Goal: Obtain resource: Obtain resource

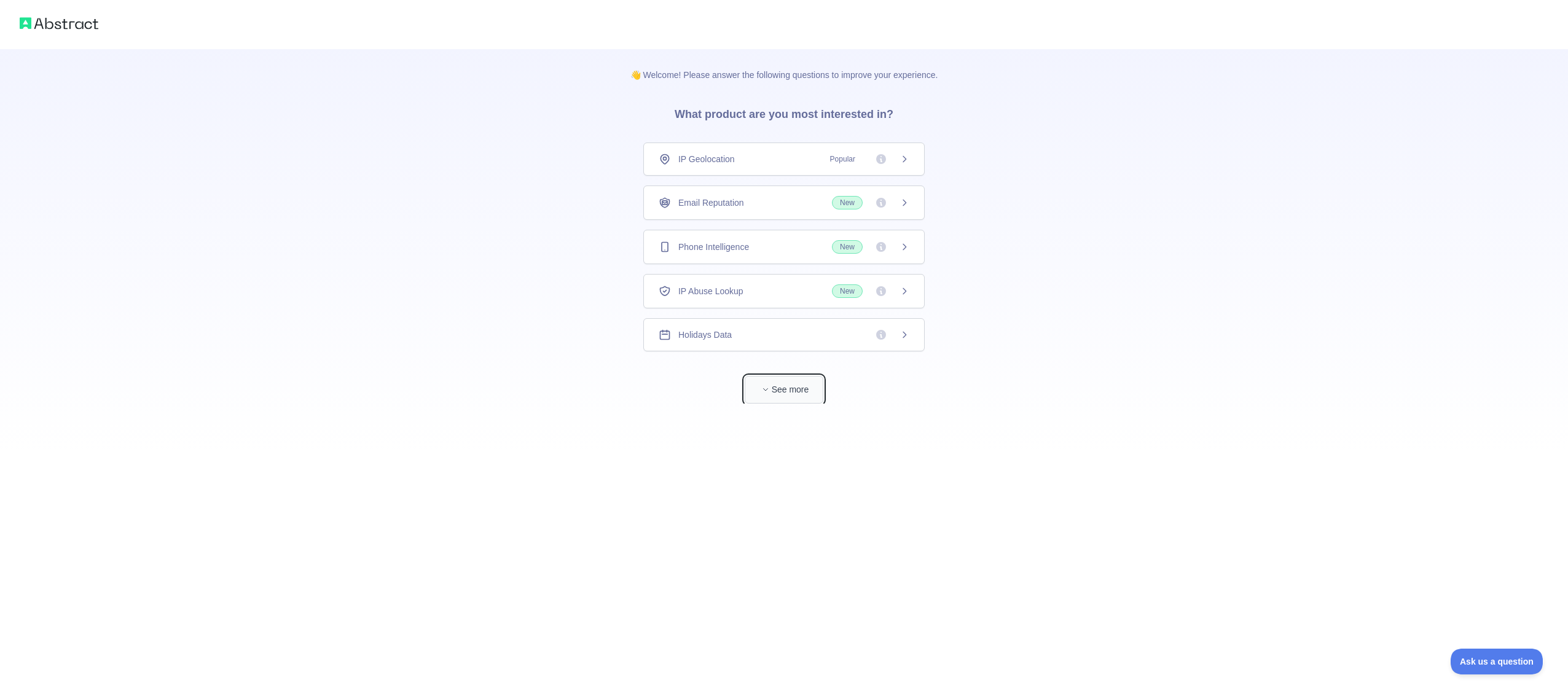
click at [779, 388] on button "See more" at bounding box center [784, 389] width 79 height 27
click at [759, 157] on div "IP Geolocation Popular" at bounding box center [779, 160] width 251 height 13
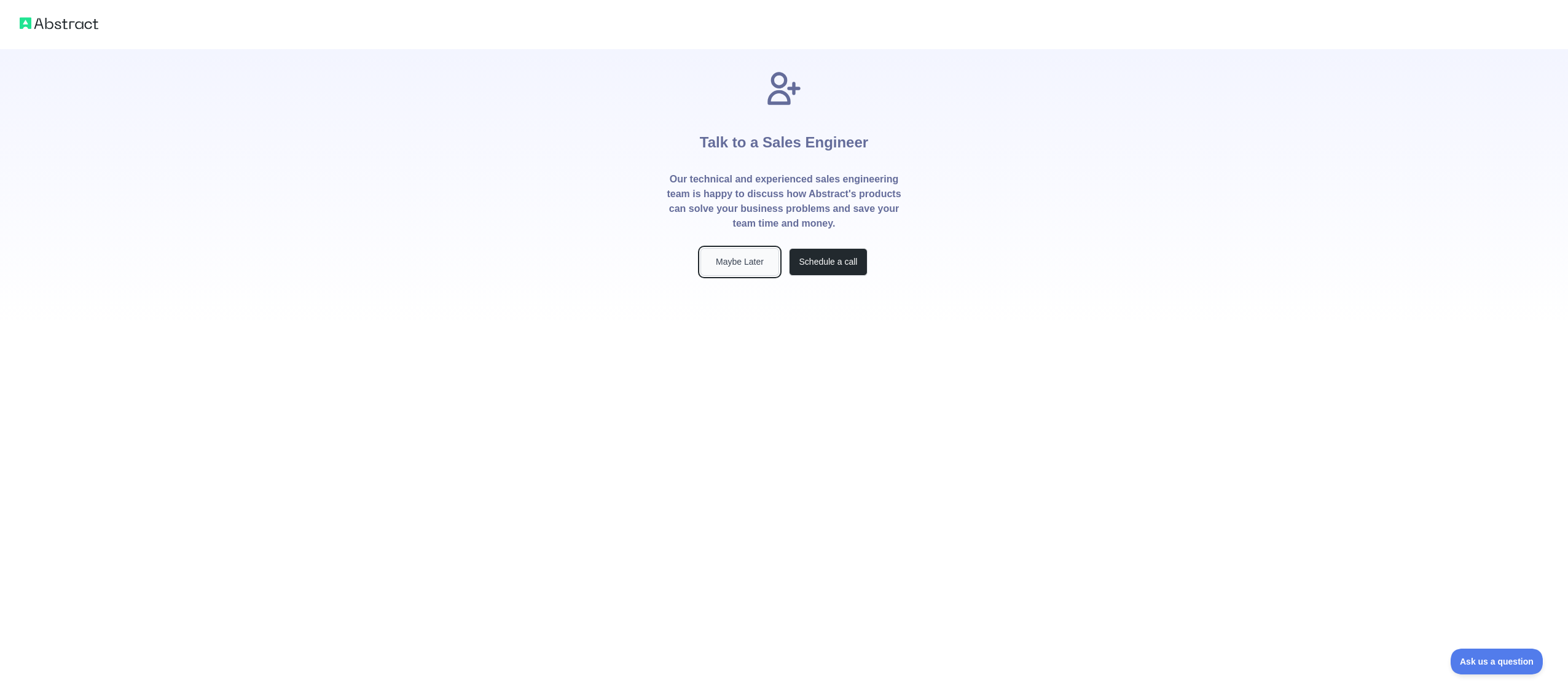
click at [748, 262] on button "Maybe Later" at bounding box center [740, 261] width 79 height 27
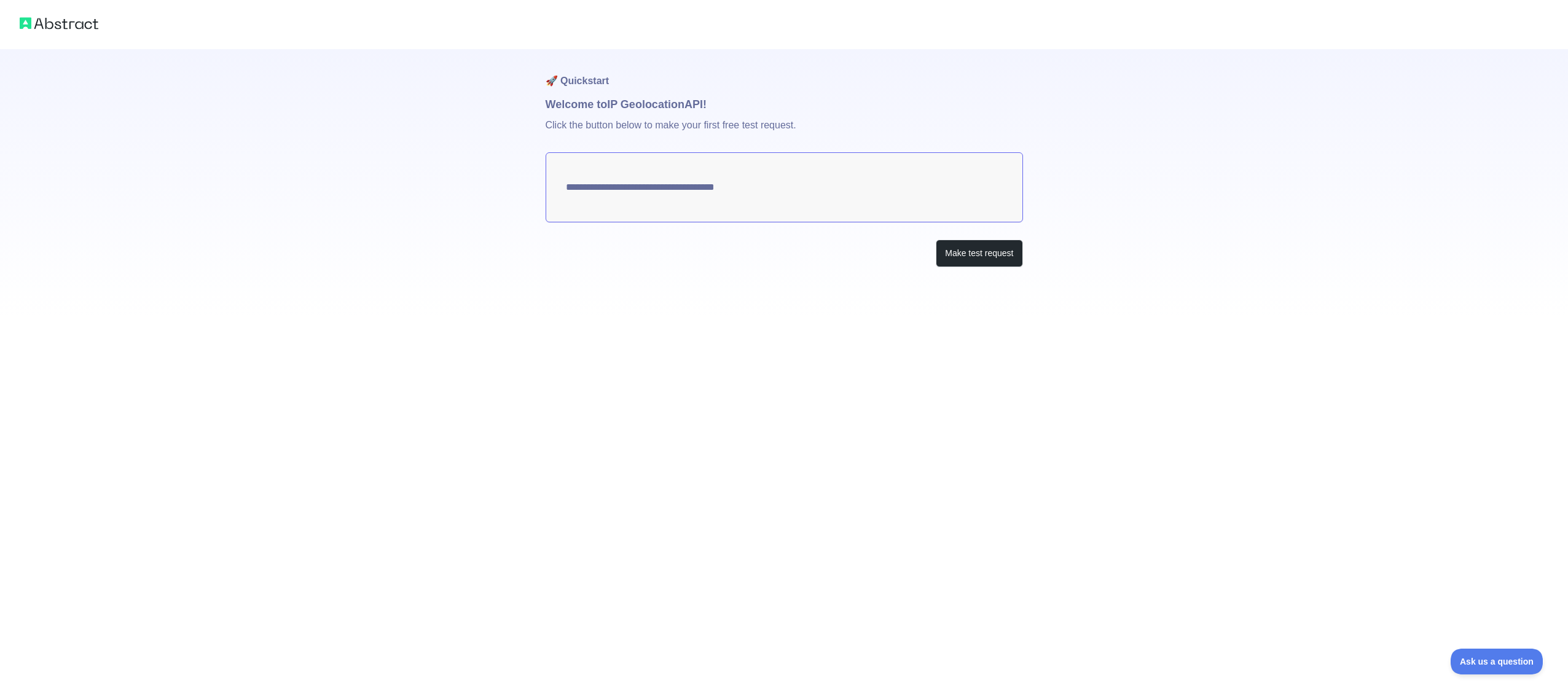
type textarea "**********"
click at [33, 26] on img at bounding box center [59, 23] width 79 height 17
click at [965, 255] on button "Make test request" at bounding box center [979, 253] width 86 height 27
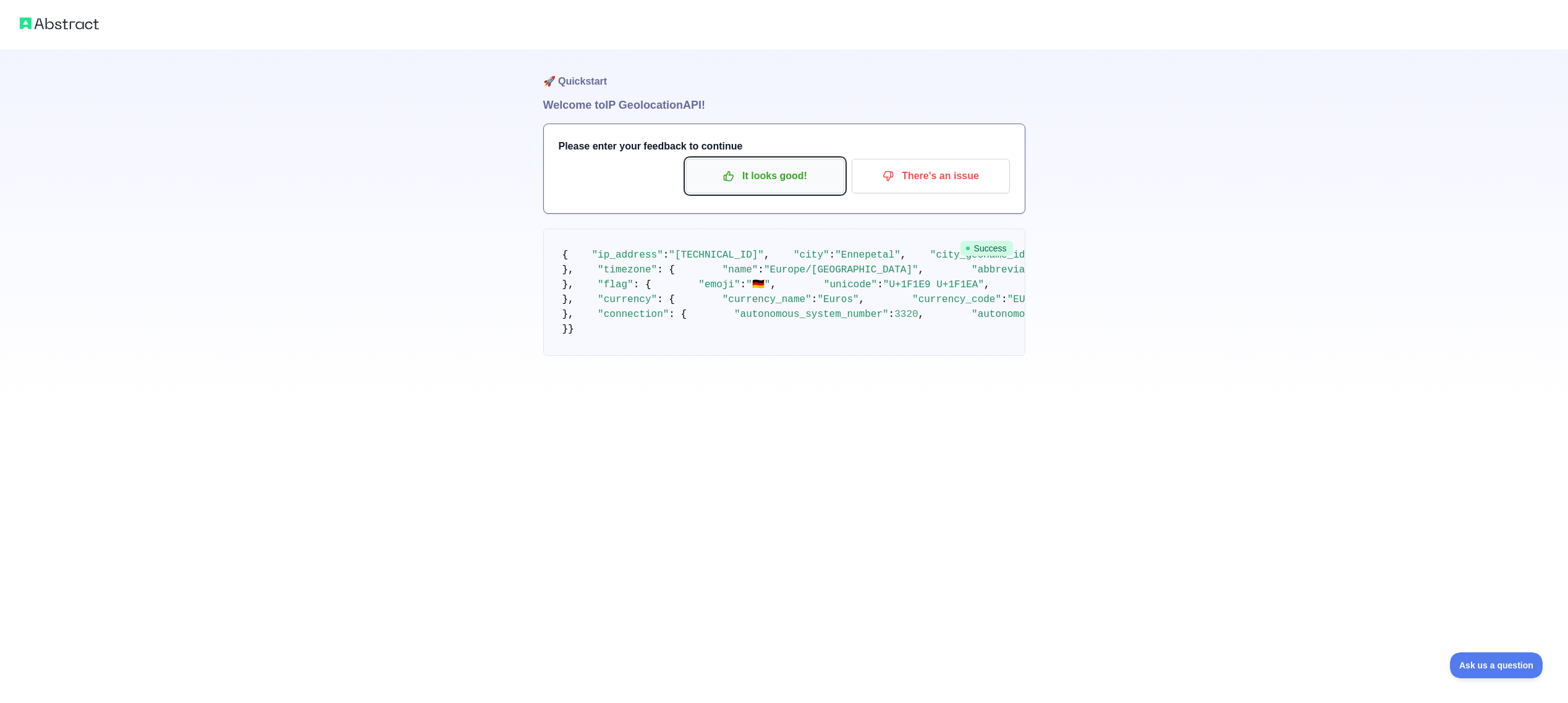
click at [774, 177] on p "It looks good!" at bounding box center [764, 175] width 140 height 21
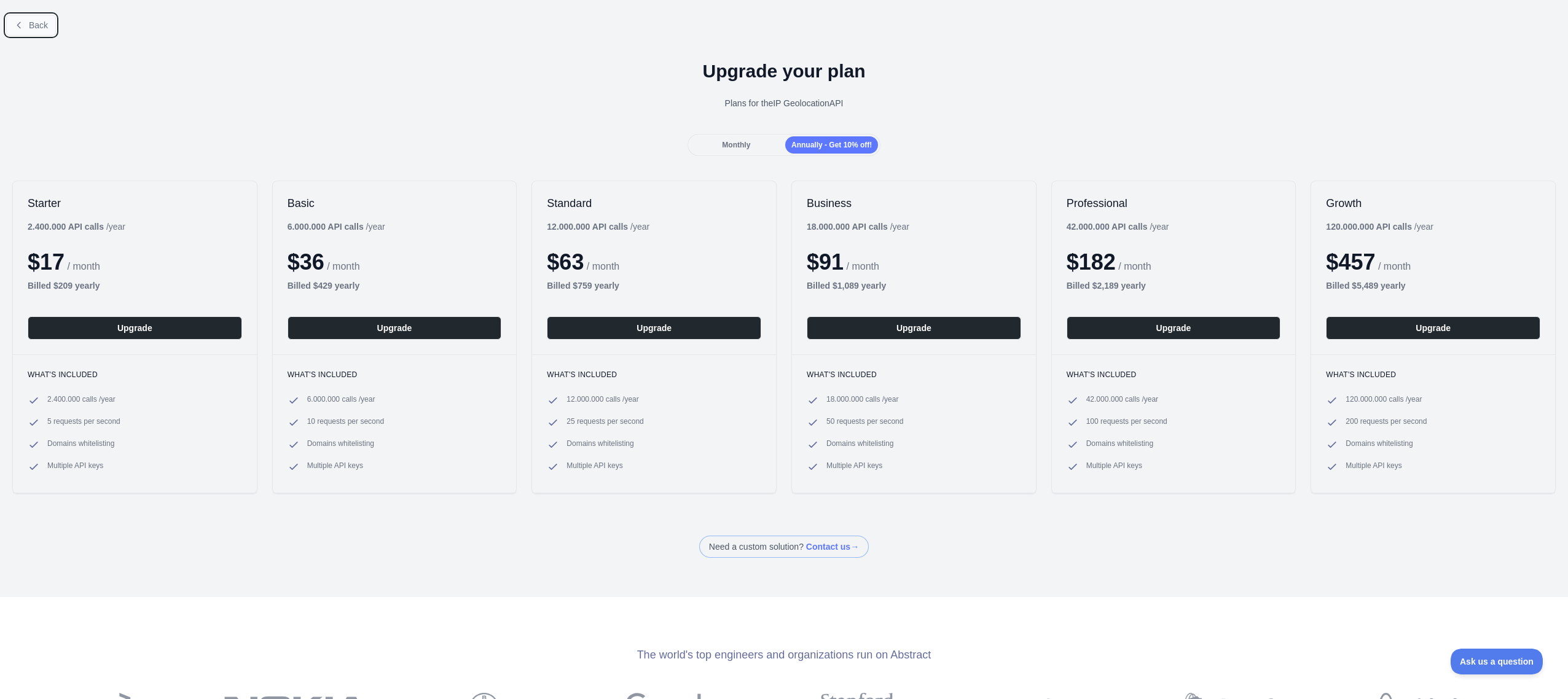
click at [32, 24] on span "Back" at bounding box center [38, 25] width 19 height 10
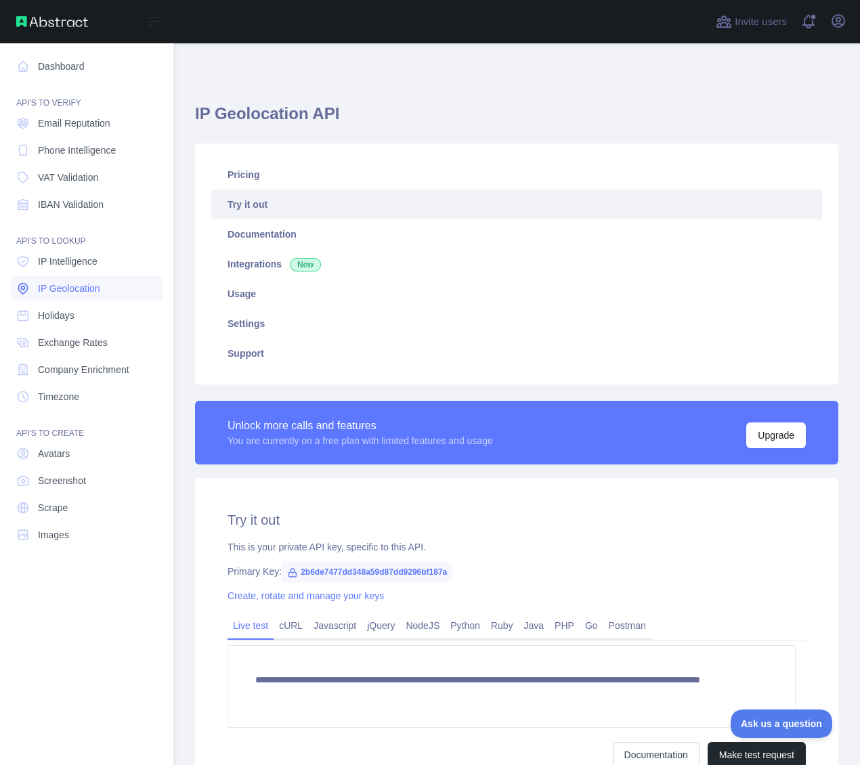
click at [73, 288] on span "IP Geolocation" at bounding box center [69, 289] width 62 height 14
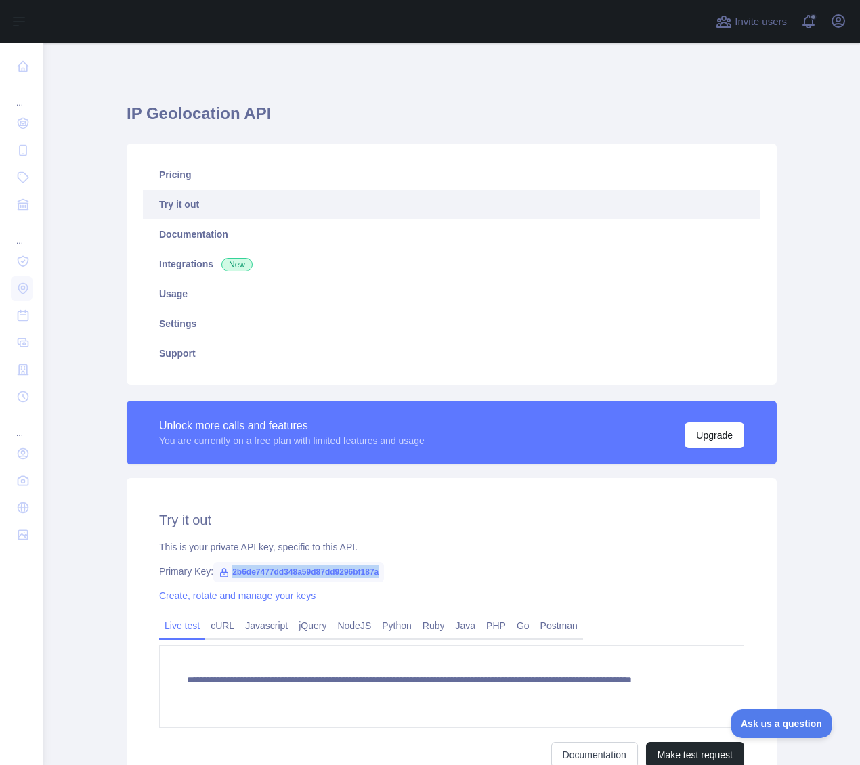
drag, startPoint x: 376, startPoint y: 571, endPoint x: 208, endPoint y: 564, distance: 167.3
click at [213, 564] on span "2b6de7477dd348a59d87dd9296bf187a" at bounding box center [298, 572] width 171 height 20
copy span "2b6de7477dd348a59d87dd9296bf187a"
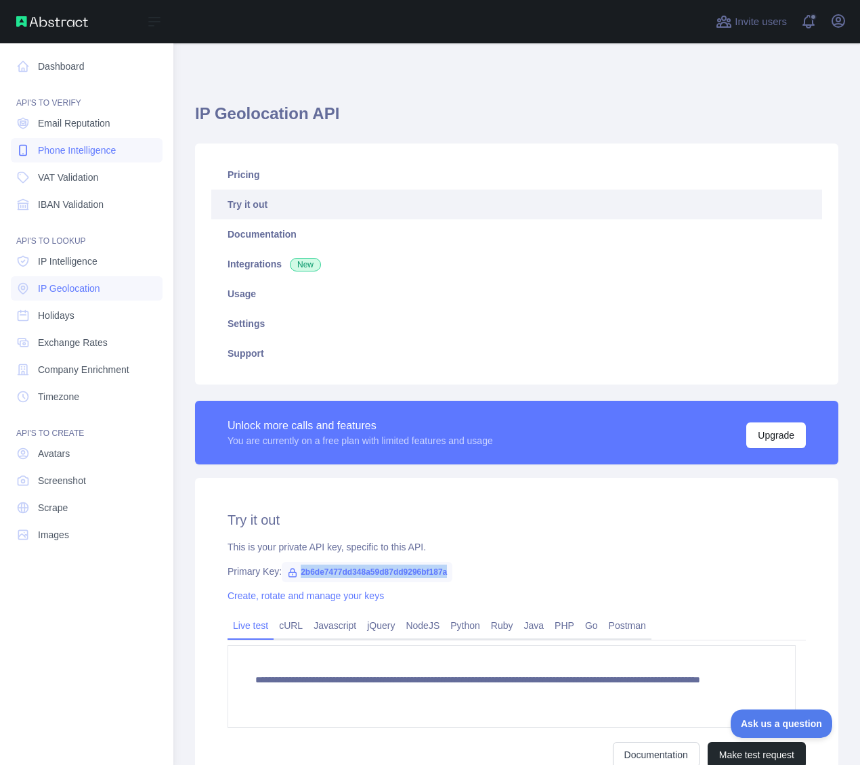
click at [97, 151] on span "Phone Intelligence" at bounding box center [77, 150] width 78 height 14
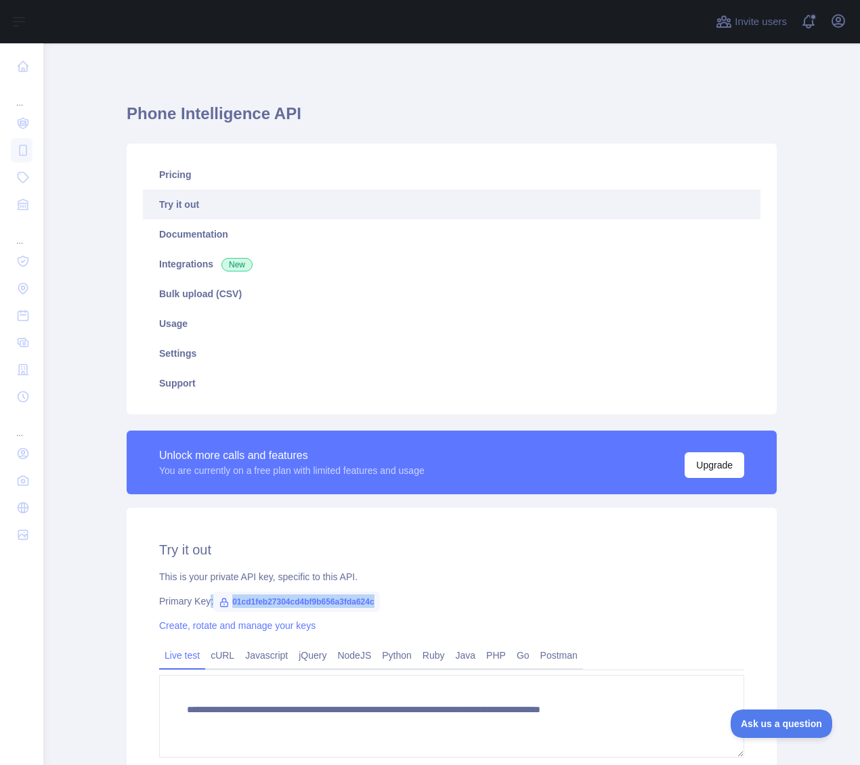
drag, startPoint x: 370, startPoint y: 599, endPoint x: 156, endPoint y: 587, distance: 214.9
click at [203, 598] on div "Primary Key: 01cd1feb27304cd4bf9b656a3fda624c" at bounding box center [451, 601] width 585 height 14
copy div ": 01cd1feb27304cd4bf9b656a3fda624c"
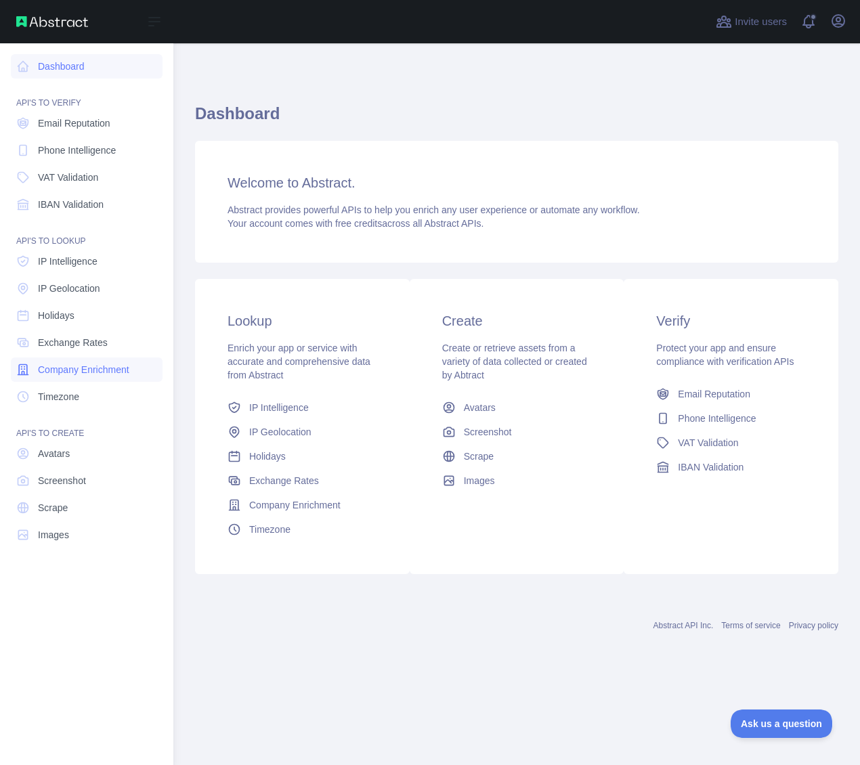
click at [85, 368] on span "Company Enrichment" at bounding box center [83, 370] width 91 height 14
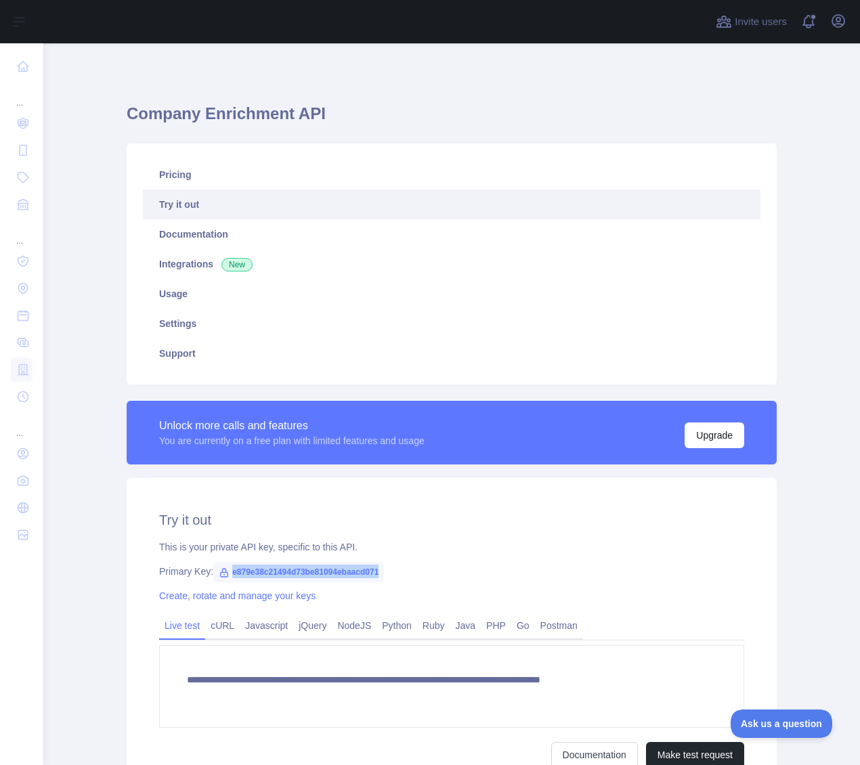
drag, startPoint x: 374, startPoint y: 573, endPoint x: 223, endPoint y: 578, distance: 151.0
click at [223, 578] on span "e879e38c21494d73be81094ebaacd071" at bounding box center [298, 572] width 171 height 20
copy span "e879e38c21494d73be81094ebaacd071"
